Goal: Task Accomplishment & Management: Use online tool/utility

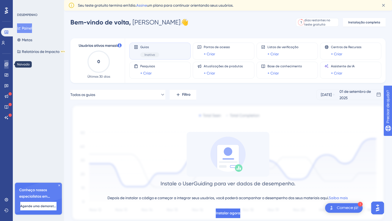
click at [6, 66] on icon at bounding box center [6, 64] width 3 height 3
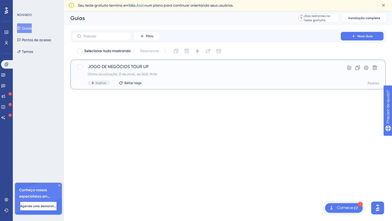
click at [116, 64] on span "JOGO DE NEGÓCIOS TOUR UP" at bounding box center [207, 67] width 238 height 6
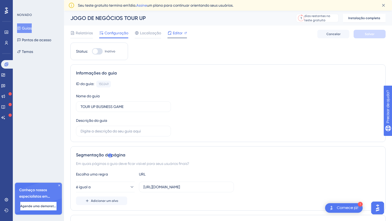
click at [176, 37] on div "Editor" at bounding box center [176, 34] width 19 height 9
